Goal: Transaction & Acquisition: Purchase product/service

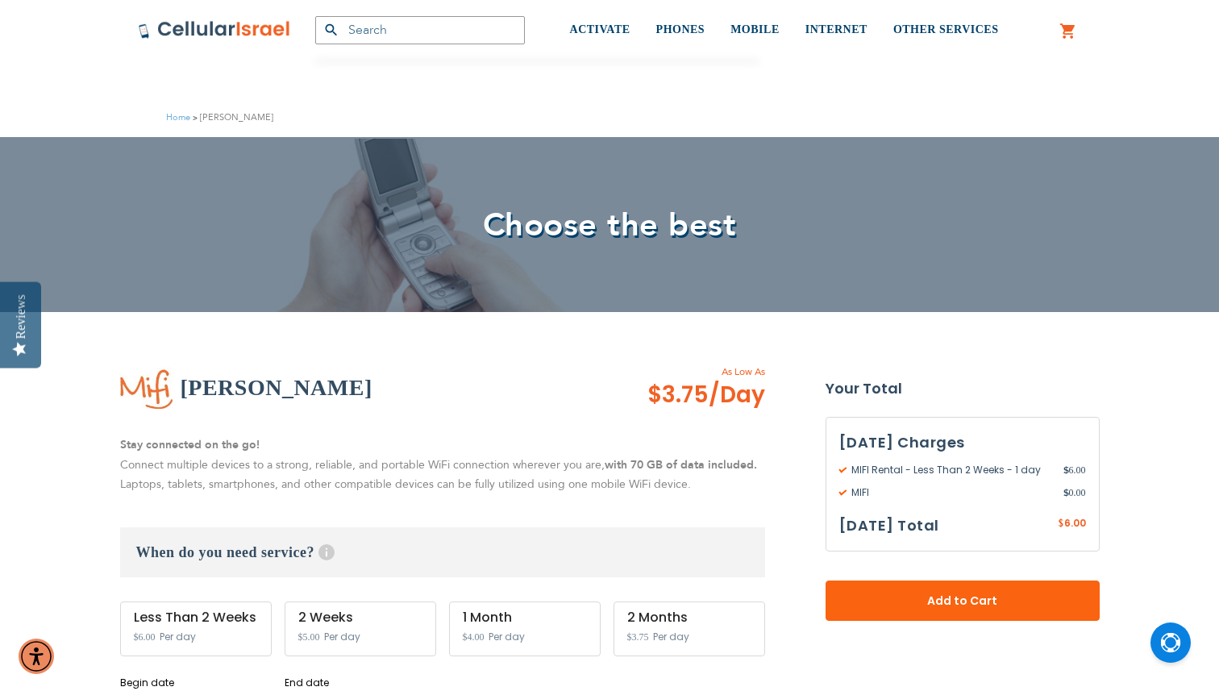
scroll to position [289, 0]
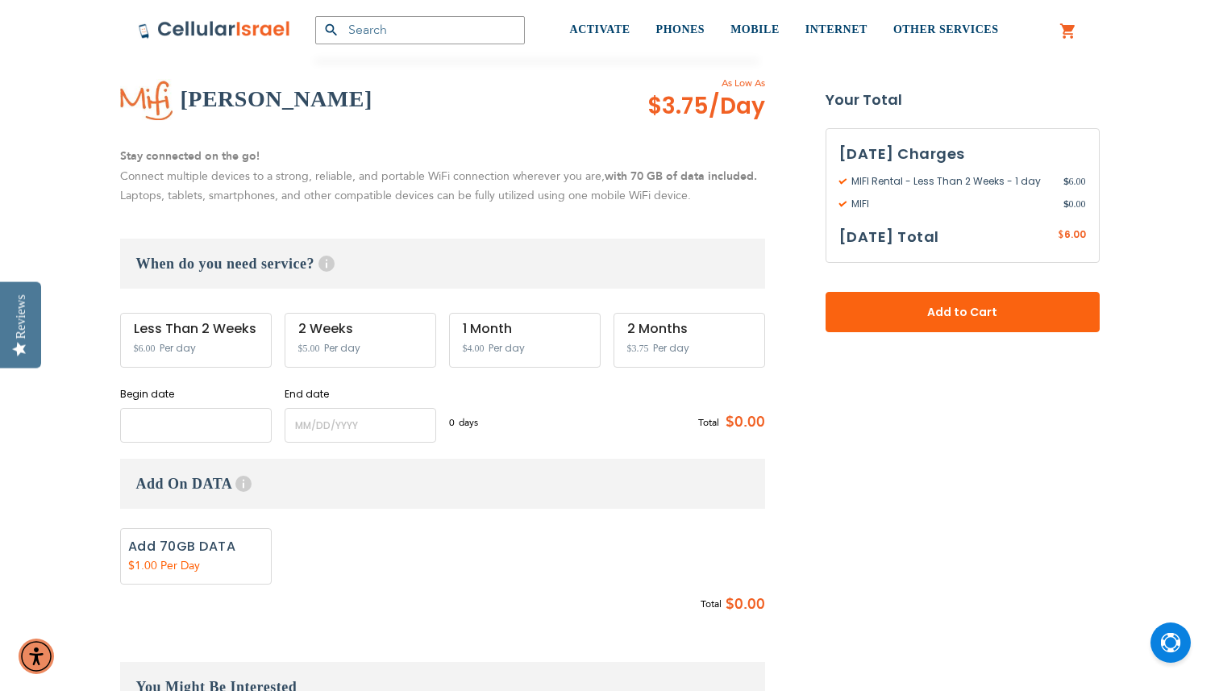
click at [179, 430] on input "name" at bounding box center [196, 425] width 152 height 35
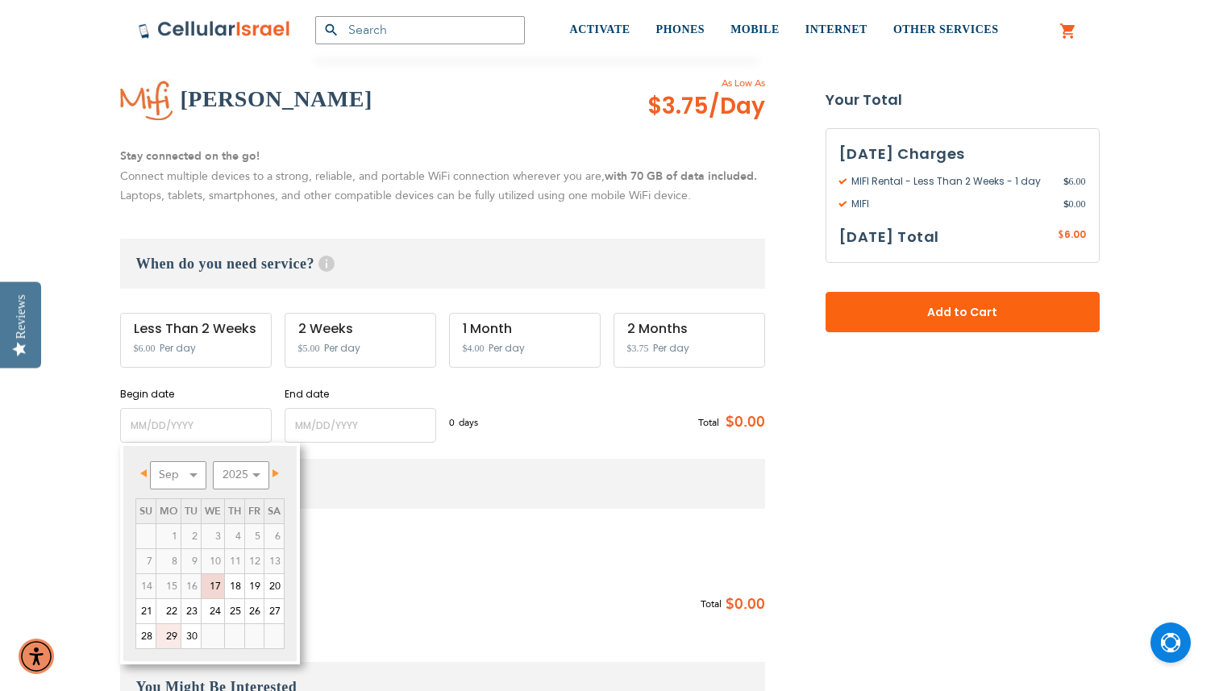
click at [170, 634] on link "29" at bounding box center [168, 636] width 24 height 24
type input "[DATE]"
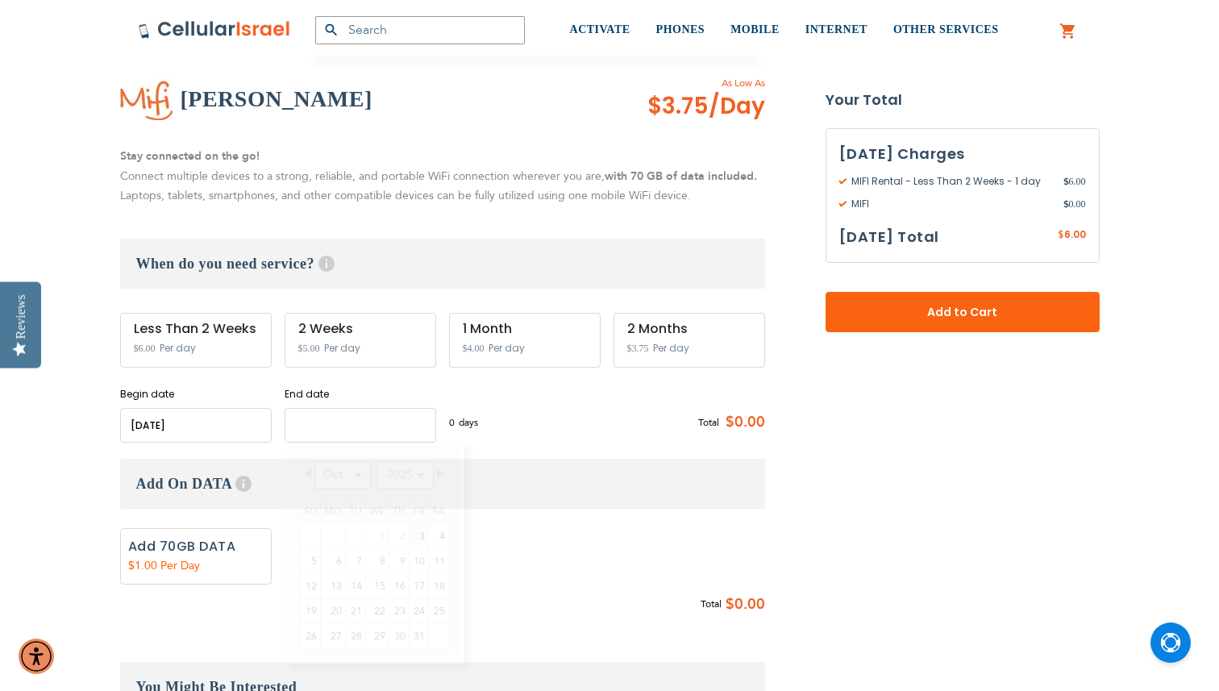
click at [368, 426] on input "name" at bounding box center [361, 425] width 152 height 35
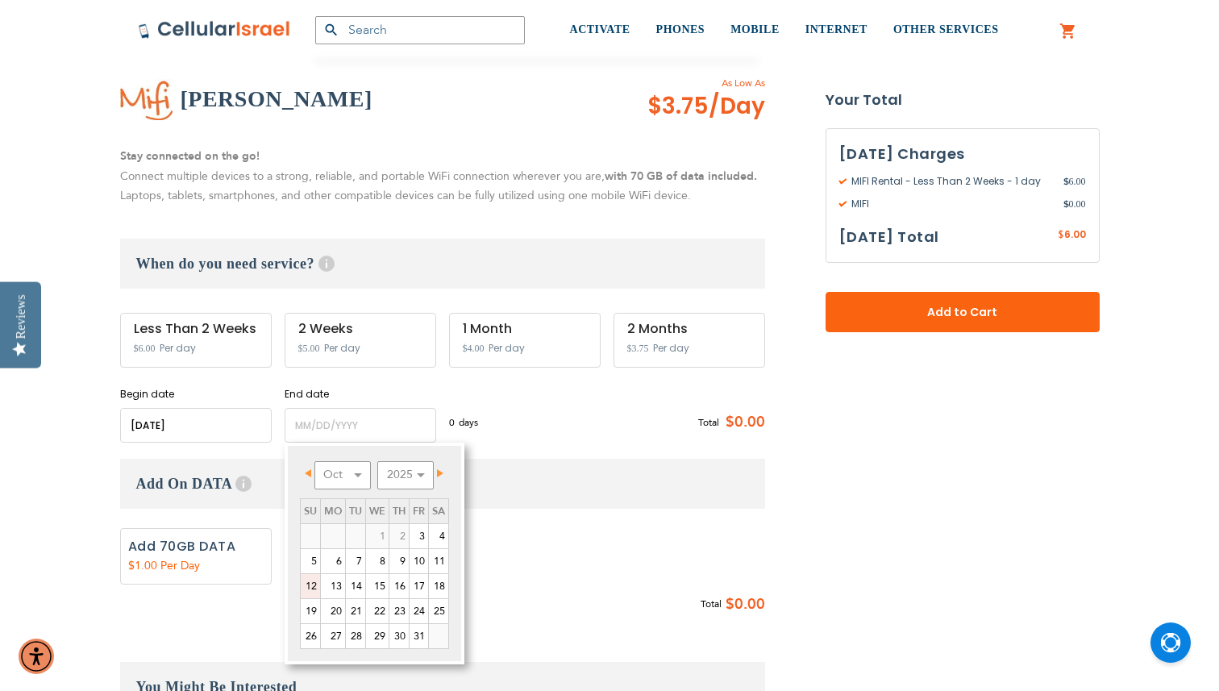
click at [309, 582] on link "12" at bounding box center [310, 586] width 19 height 24
type input "[DATE]"
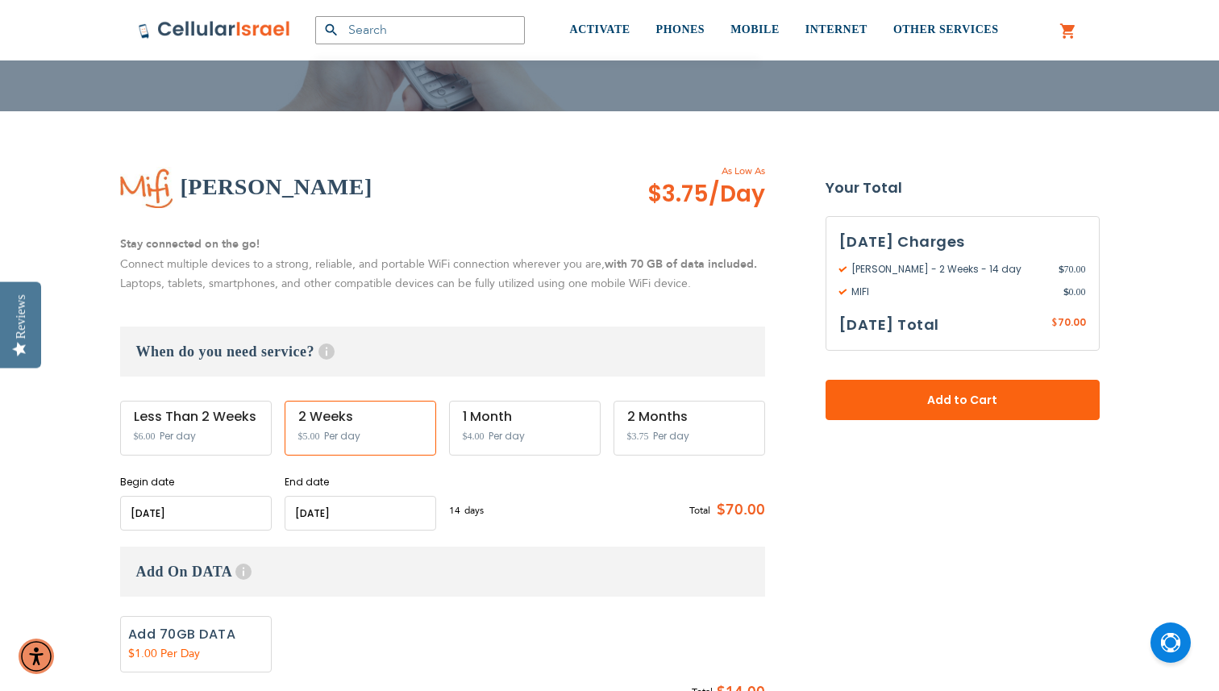
scroll to position [199, 0]
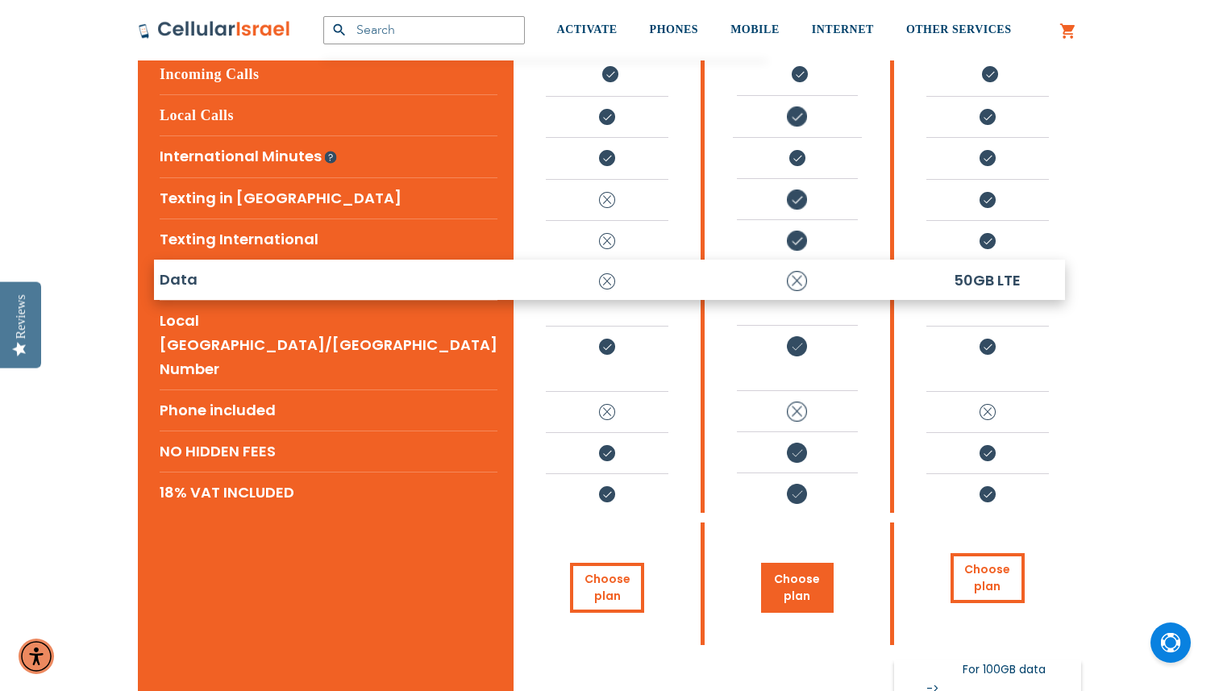
scroll to position [443, 0]
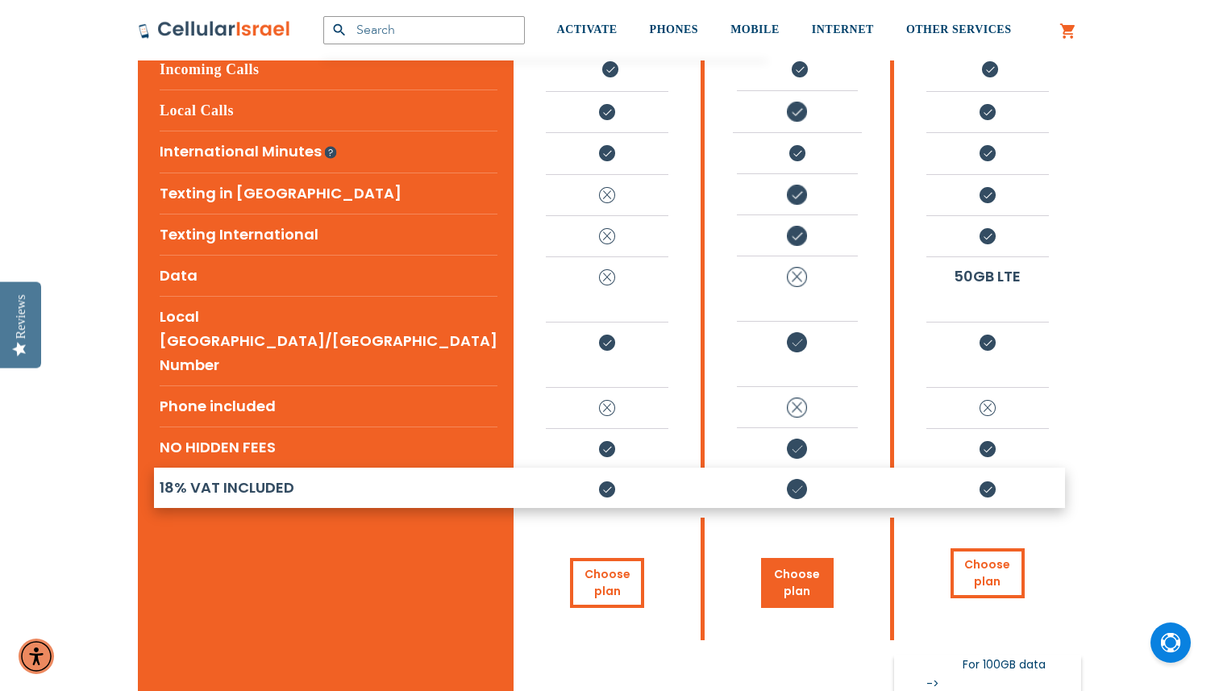
click at [761, 558] on link "Choose plan" at bounding box center [797, 583] width 72 height 50
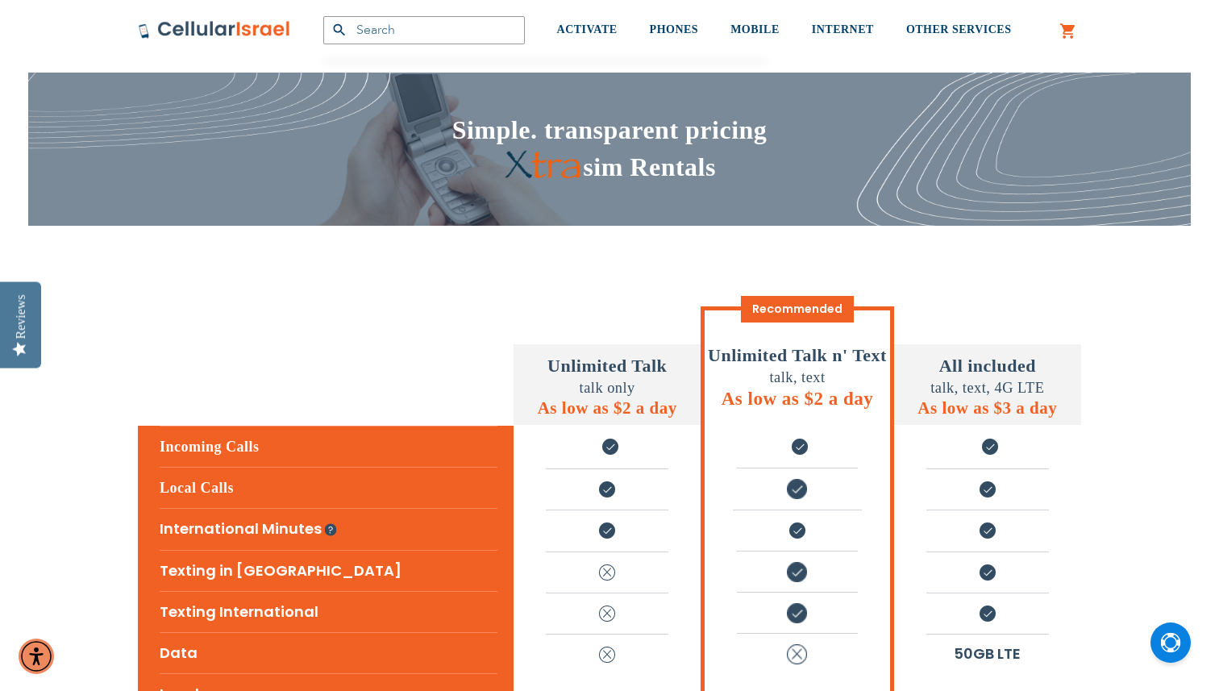
scroll to position [53, 0]
